Goal: Task Accomplishment & Management: Use online tool/utility

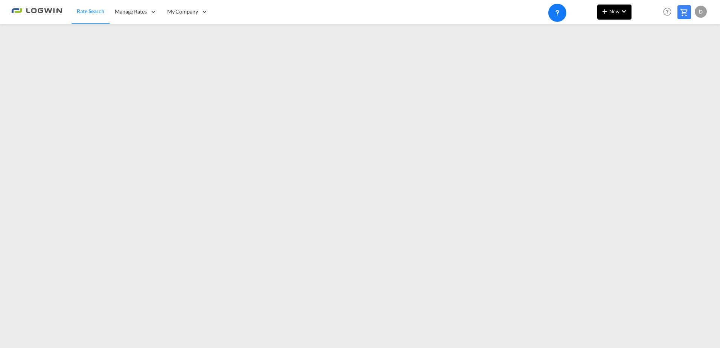
click at [621, 14] on md-icon "icon-chevron-down" at bounding box center [623, 11] width 9 height 9
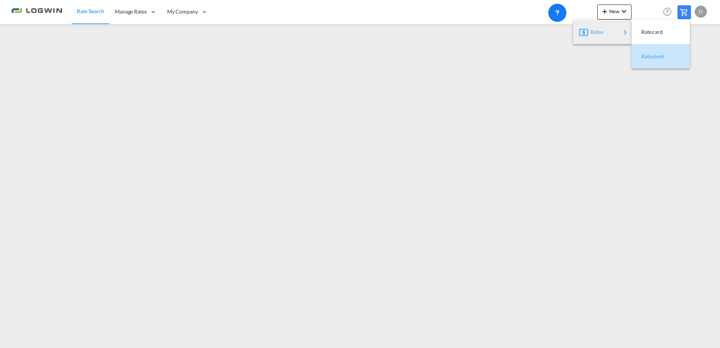
click at [650, 59] on span "Ratesheet" at bounding box center [645, 56] width 8 height 15
click at [623, 3] on div "New Help Resources Product Release D My Profile Logout" at bounding box center [652, 11] width 111 height 23
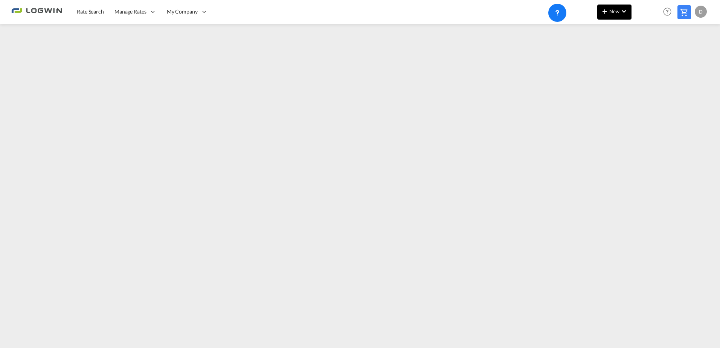
click at [624, 10] on md-icon "icon-chevron-down" at bounding box center [623, 11] width 9 height 9
click at [650, 57] on span "Ratesheet" at bounding box center [645, 56] width 8 height 15
click at [619, 20] on md-menu "New" at bounding box center [614, 14] width 34 height 19
click at [619, 15] on button "New" at bounding box center [614, 12] width 34 height 15
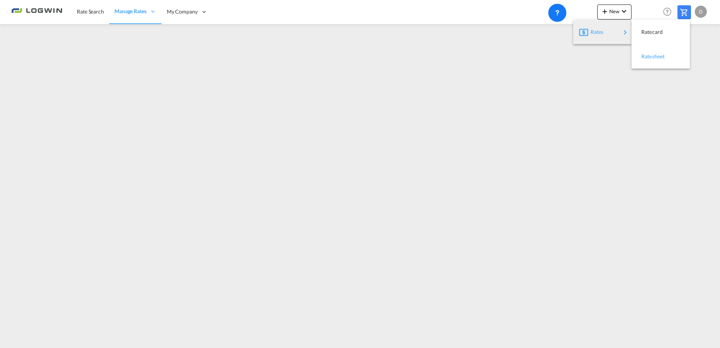
click at [650, 56] on span "Ratesheet" at bounding box center [645, 56] width 8 height 15
